Goal: Information Seeking & Learning: Learn about a topic

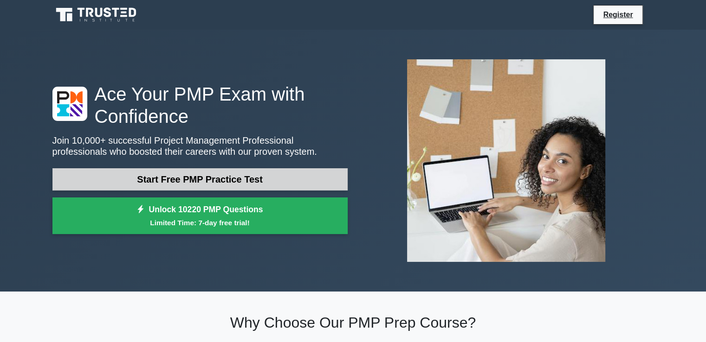
click at [190, 178] on link "Start Free PMP Practice Test" at bounding box center [199, 179] width 295 height 22
click at [193, 178] on link "Start Free PMP Practice Test" at bounding box center [199, 179] width 295 height 22
click at [247, 179] on link "Start Free PMP Practice Test" at bounding box center [199, 179] width 295 height 22
click at [193, 177] on link "Start Free PMP Practice Test" at bounding box center [199, 179] width 295 height 22
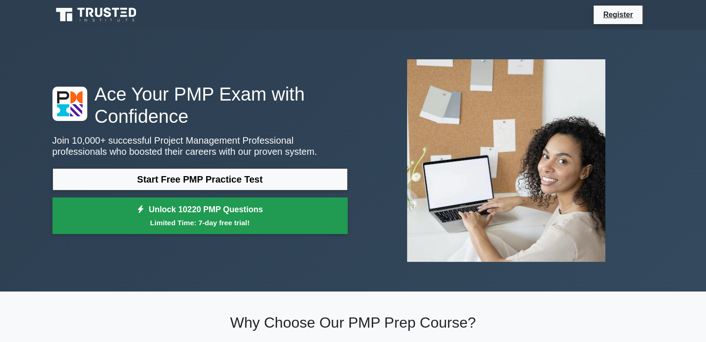
click at [165, 207] on link "Unlock 10220 PMP Questions Limited Time: 7-day free trial!" at bounding box center [199, 216] width 295 height 37
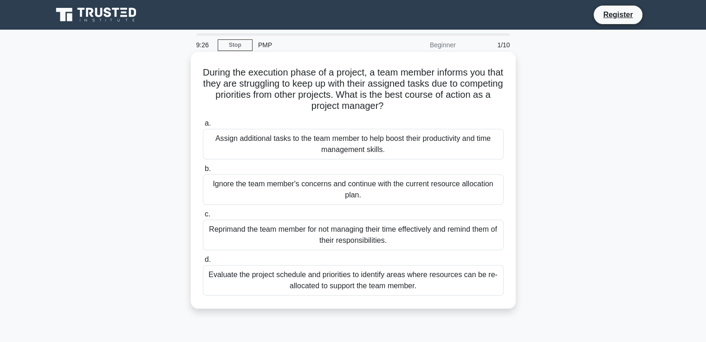
click at [455, 284] on div "Evaluate the project schedule and priorities to identify areas where resources …" at bounding box center [353, 280] width 301 height 31
click at [203, 263] on input "d. Evaluate the project schedule and priorities to identify areas where resourc…" at bounding box center [203, 260] width 0 height 6
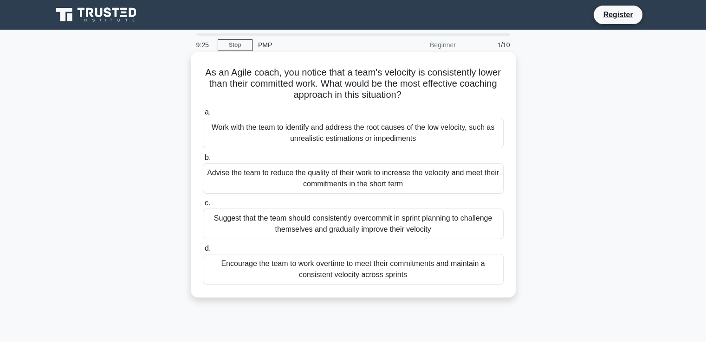
click at [429, 284] on div "Encourage the team to work overtime to meet their commitments and maintain a co…" at bounding box center [353, 269] width 301 height 31
click at [203, 252] on input "d. Encourage the team to work overtime to meet their commitments and maintain a…" at bounding box center [203, 249] width 0 height 6
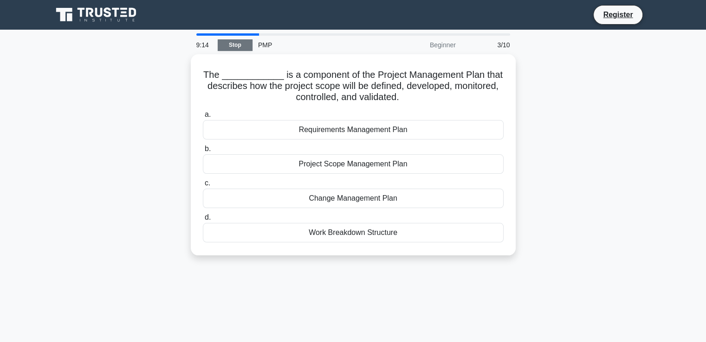
click at [238, 43] on link "Stop" at bounding box center [235, 45] width 35 height 12
click at [219, 32] on main "9:12 Stop PMP Beginner 3/10 The ____________ is a component of the Project Mana…" at bounding box center [353, 265] width 706 height 471
click at [237, 47] on link "Stop" at bounding box center [235, 45] width 35 height 12
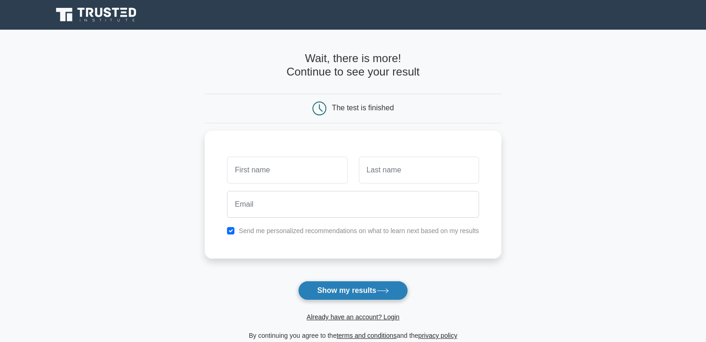
click at [356, 288] on button "Show my results" at bounding box center [352, 290] width 109 height 19
click at [320, 113] on icon at bounding box center [319, 109] width 14 height 14
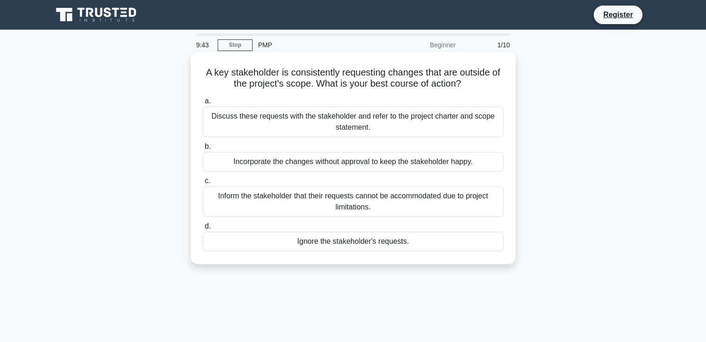
click at [365, 193] on div "Inform the stakeholder that their requests cannot be accommodated due to projec…" at bounding box center [353, 202] width 301 height 31
click at [203, 184] on input "c. Inform the stakeholder that their requests cannot be accommodated due to pro…" at bounding box center [203, 181] width 0 height 6
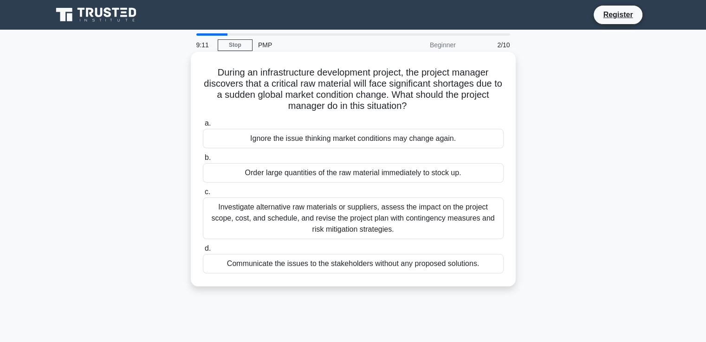
click at [356, 216] on div "Investigate alternative raw materials or suppliers, assess the impact on the pr…" at bounding box center [353, 219] width 301 height 42
click at [203, 195] on input "c. Investigate alternative raw materials or suppliers, assess the impact on the…" at bounding box center [203, 192] width 0 height 6
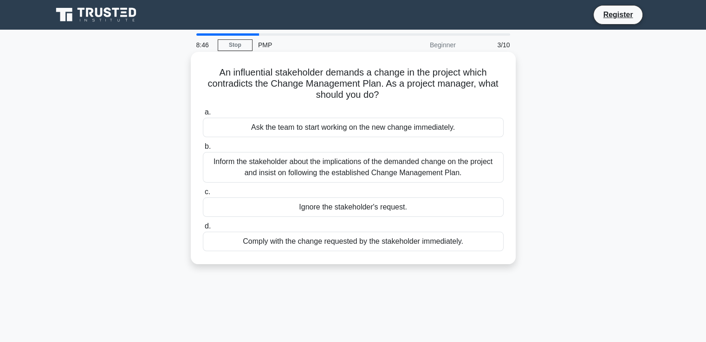
click at [406, 157] on div "Inform the stakeholder about the implications of the demanded change on the pro…" at bounding box center [353, 167] width 301 height 31
click at [203, 150] on input "b. Inform the stakeholder about the implications of the demanded change on the …" at bounding box center [203, 147] width 0 height 6
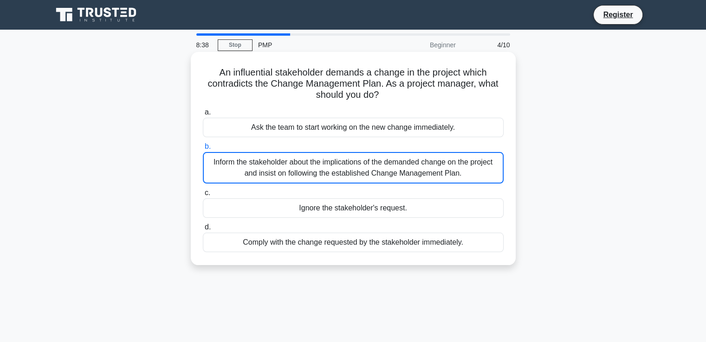
click at [383, 174] on div "Inform the stakeholder about the implications of the demanded change on the pro…" at bounding box center [353, 168] width 301 height 32
click at [203, 150] on input "b. Inform the stakeholder about the implications of the demanded change on the …" at bounding box center [203, 147] width 0 height 6
click at [257, 158] on div "Inform the stakeholder about the implications of the demanded change on the pro…" at bounding box center [353, 168] width 301 height 32
click at [203, 150] on input "b. Inform the stakeholder about the implications of the demanded change on the …" at bounding box center [203, 147] width 0 height 6
click at [257, 158] on div "Inform the stakeholder about the implications of the demanded change on the pro…" at bounding box center [353, 168] width 301 height 32
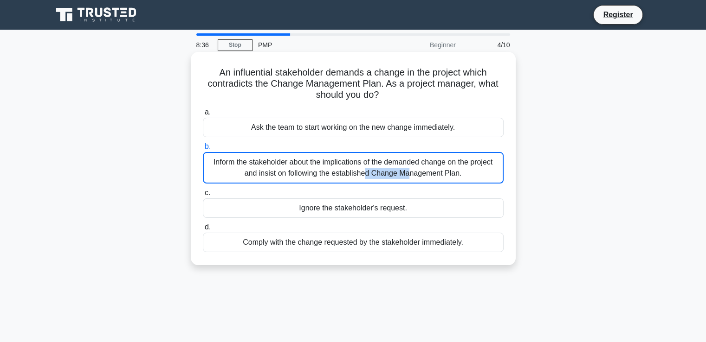
click at [203, 150] on input "b. Inform the stakeholder about the implications of the demanded change on the …" at bounding box center [203, 147] width 0 height 6
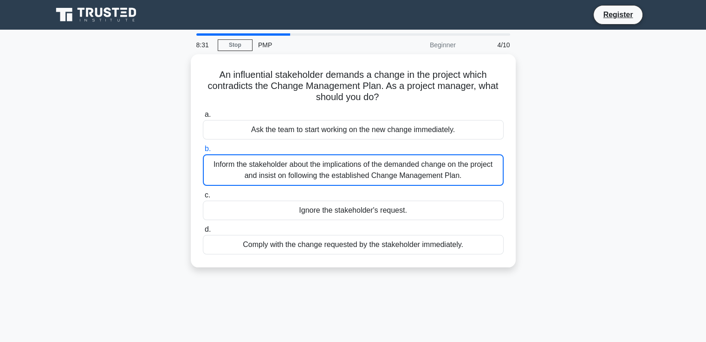
click at [568, 226] on div "An influential stakeholder demands a change in the project which contradicts th…" at bounding box center [353, 166] width 612 height 225
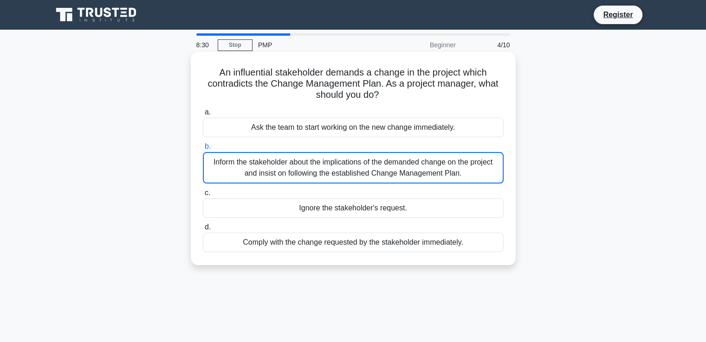
drag, startPoint x: 568, startPoint y: 226, endPoint x: 465, endPoint y: 162, distance: 121.3
click at [465, 162] on div "An influential stakeholder demands a change in the project which contradicts th…" at bounding box center [353, 166] width 612 height 225
click at [465, 162] on div "Inform the stakeholder about the implications of the demanded change on the pro…" at bounding box center [353, 168] width 301 height 32
click at [203, 150] on input "b. Inform the stakeholder about the implications of the demanded change on the …" at bounding box center [203, 147] width 0 height 6
click at [465, 162] on div "Inform the stakeholder about the implications of the demanded change on the pro…" at bounding box center [353, 168] width 301 height 32
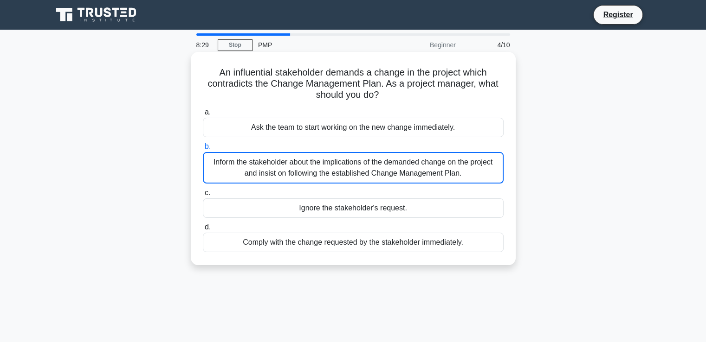
click at [203, 150] on input "b. Inform the stakeholder about the implications of the demanded change on the …" at bounding box center [203, 147] width 0 height 6
click at [206, 152] on label "b. Inform the stakeholder about the implications of the demanded change on the …" at bounding box center [353, 162] width 301 height 43
click at [203, 150] on input "b. Inform the stakeholder about the implications of the demanded change on the …" at bounding box center [203, 147] width 0 height 6
click at [206, 152] on label "b. Inform the stakeholder about the implications of the demanded change on the …" at bounding box center [353, 162] width 301 height 43
click at [203, 150] on input "b. Inform the stakeholder about the implications of the demanded change on the …" at bounding box center [203, 147] width 0 height 6
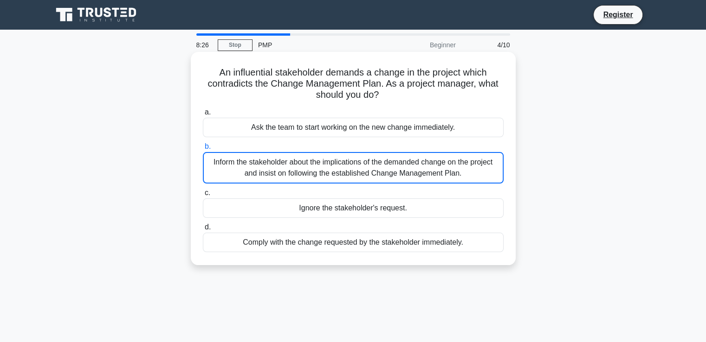
click at [215, 160] on div "Inform the stakeholder about the implications of the demanded change on the pro…" at bounding box center [353, 168] width 301 height 32
click at [203, 150] on input "b. Inform the stakeholder about the implications of the demanded change on the …" at bounding box center [203, 147] width 0 height 6
click at [215, 160] on div "Inform the stakeholder about the implications of the demanded change on the pro…" at bounding box center [353, 168] width 301 height 32
click at [203, 150] on input "b. Inform the stakeholder about the implications of the demanded change on the …" at bounding box center [203, 147] width 0 height 6
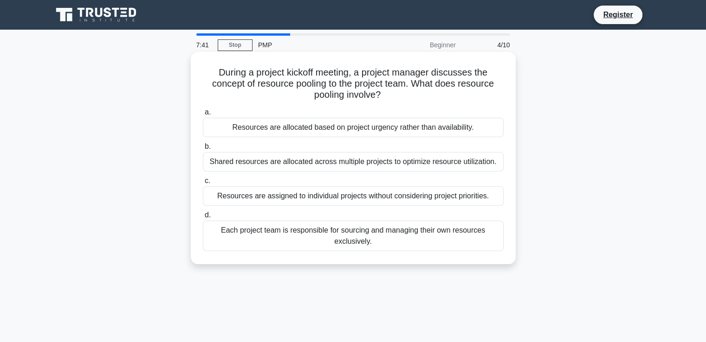
click at [265, 165] on div "Shared resources are allocated across multiple projects to optimize resource ut…" at bounding box center [353, 161] width 301 height 19
click at [203, 150] on input "b. Shared resources are allocated across multiple projects to optimize resource…" at bounding box center [203, 147] width 0 height 6
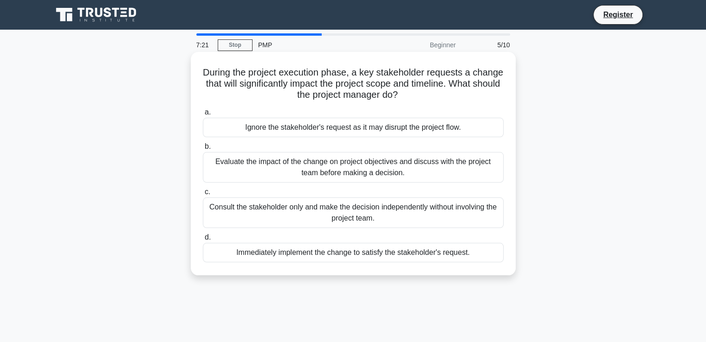
click at [276, 168] on div "Evaluate the impact of the change on project objectives and discuss with the pr…" at bounding box center [353, 167] width 301 height 31
click at [203, 150] on input "b. Evaluate the impact of the change on project objectives and discuss with the…" at bounding box center [203, 147] width 0 height 6
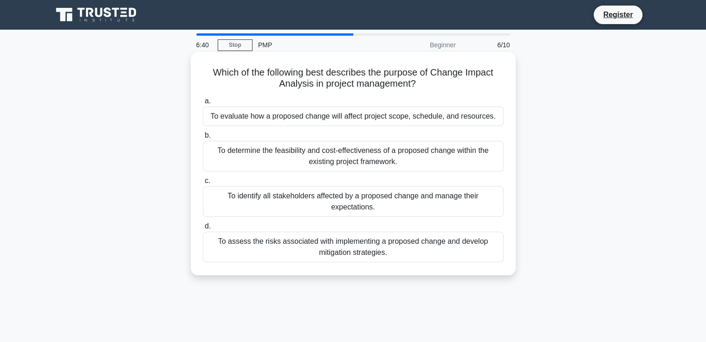
click at [326, 110] on div "To evaluate how a proposed change will affect project scope, schedule, and reso…" at bounding box center [353, 116] width 301 height 19
click at [203, 104] on input "a. To evaluate how a proposed change will affect project scope, schedule, and r…" at bounding box center [203, 101] width 0 height 6
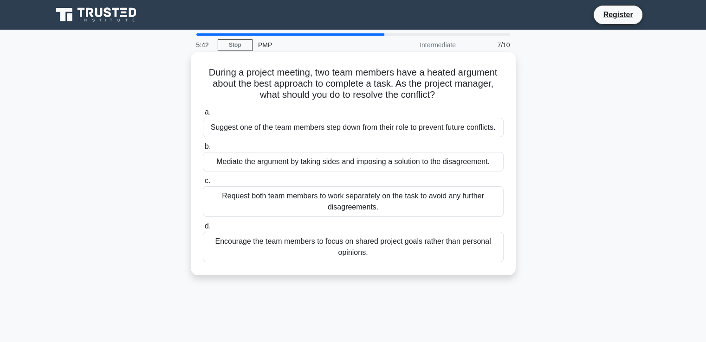
click at [342, 240] on div "Encourage the team members to focus on shared project goals rather than persona…" at bounding box center [353, 247] width 301 height 31
click at [203, 230] on input "d. Encourage the team members to focus on shared project goals rather than pers…" at bounding box center [203, 227] width 0 height 6
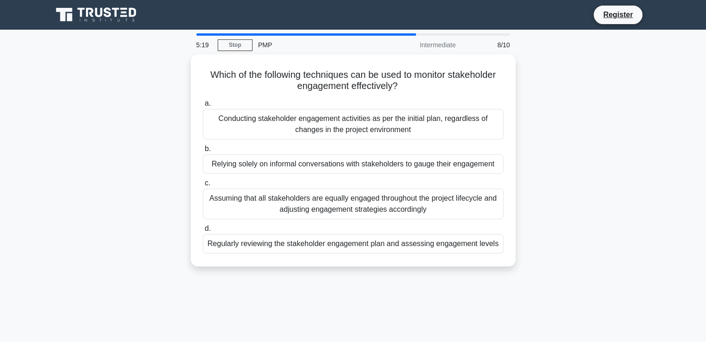
click at [342, 240] on div "Regularly reviewing the stakeholder engagement plan and assessing engagement le…" at bounding box center [353, 243] width 301 height 19
click at [203, 232] on input "d. Regularly reviewing the stakeholder engagement plan and assessing engagement…" at bounding box center [203, 229] width 0 height 6
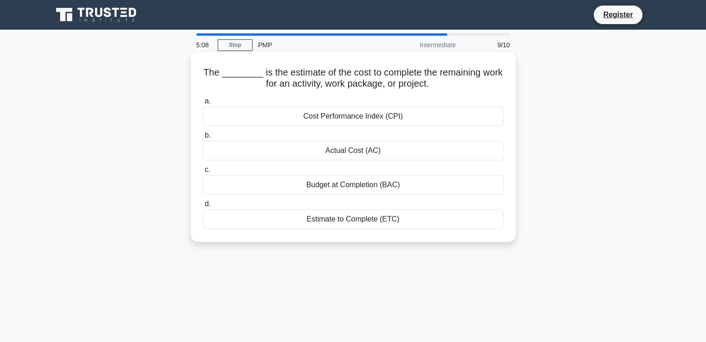
click at [333, 217] on div "Estimate to Complete (ETC)" at bounding box center [353, 219] width 301 height 19
click at [203, 207] on input "d. Estimate to Complete (ETC)" at bounding box center [203, 204] width 0 height 6
